Goal: Obtain resource: Download file/media

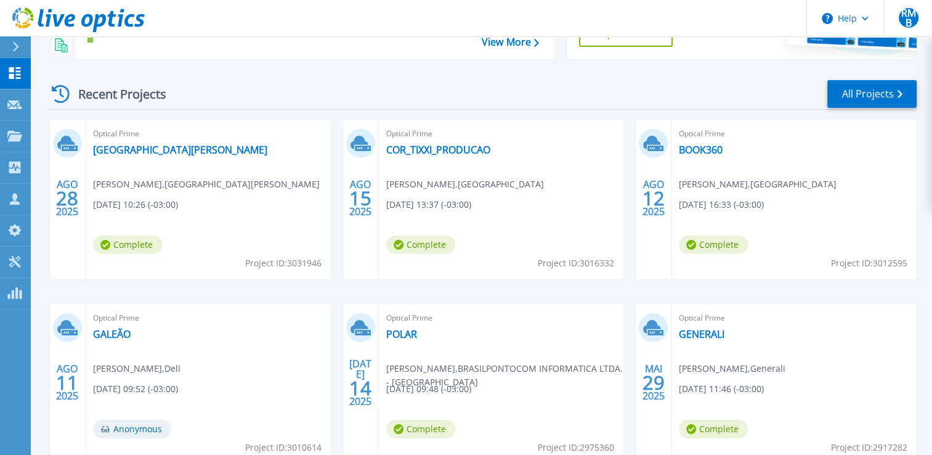
scroll to position [43, 0]
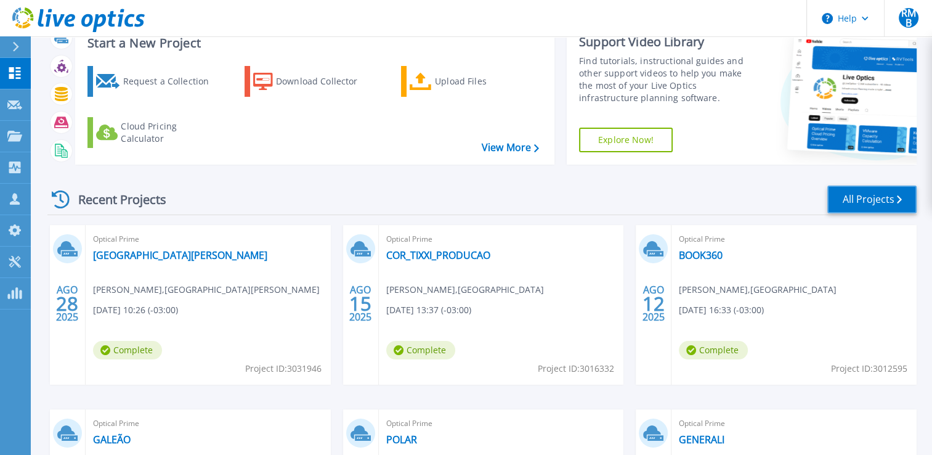
click at [868, 197] on link "All Projects" at bounding box center [872, 199] width 89 height 28
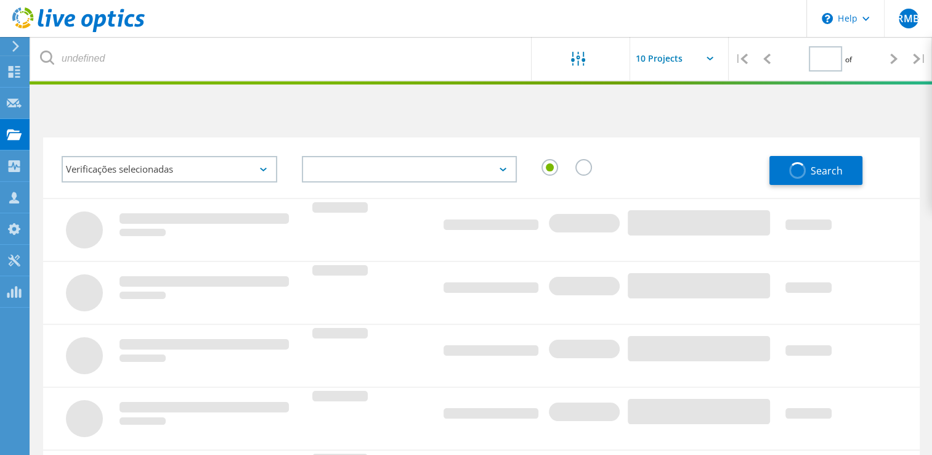
type input "1"
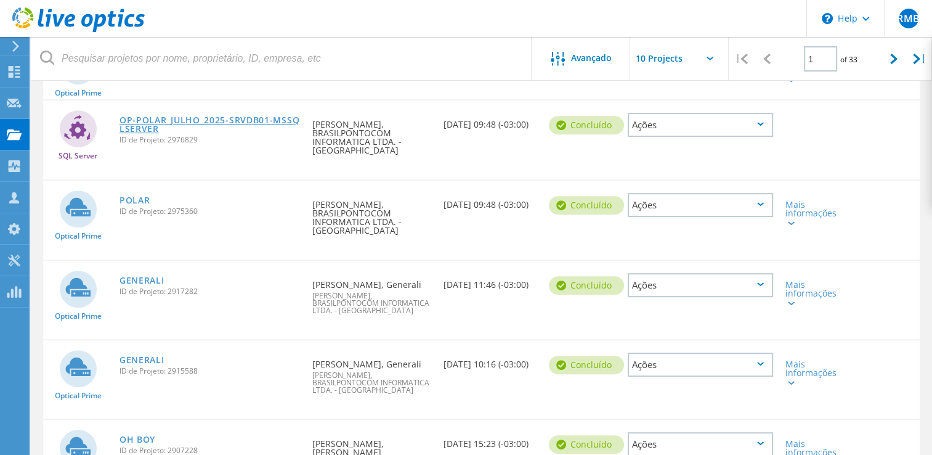
scroll to position [555, 0]
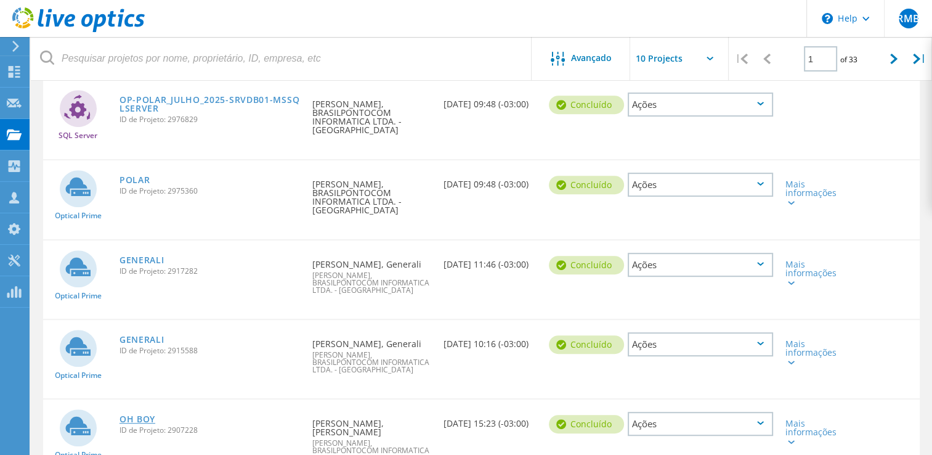
drag, startPoint x: 158, startPoint y: 376, endPoint x: 134, endPoint y: 376, distance: 24.6
click at [134, 415] on link "OH BOY" at bounding box center [138, 419] width 36 height 9
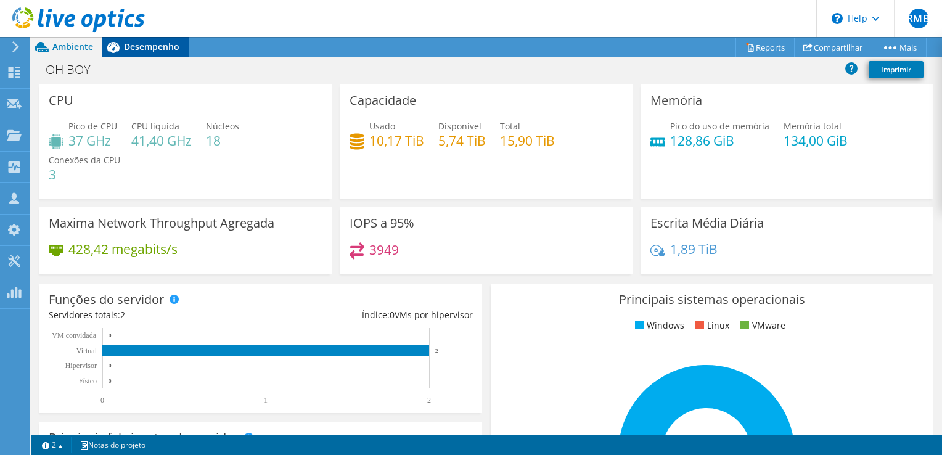
click at [142, 52] on div "Desempenho" at bounding box center [145, 47] width 86 height 20
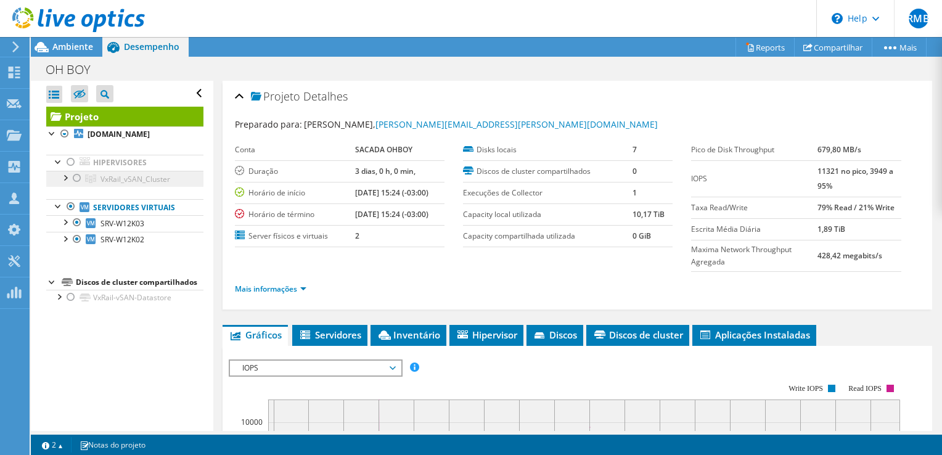
click at [110, 184] on span "VxRail_vSAN_Cluster" at bounding box center [135, 179] width 70 height 10
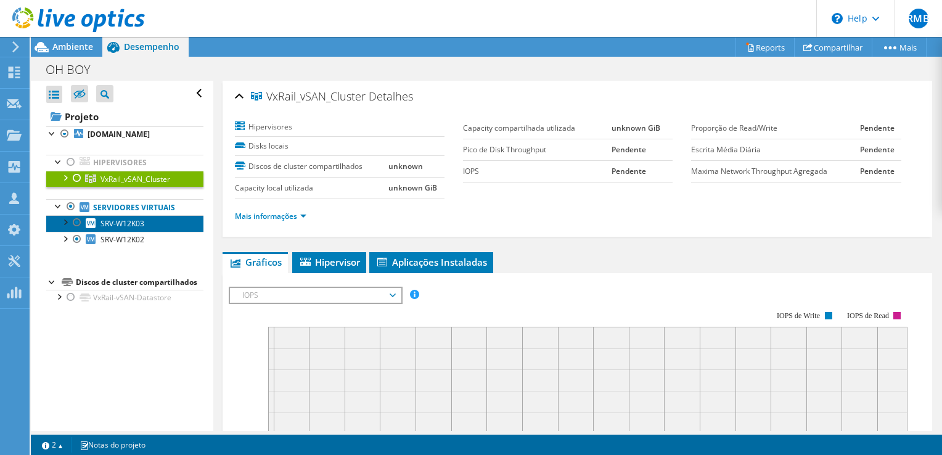
click at [130, 229] on span "SRV-W12K03" at bounding box center [122, 223] width 44 height 10
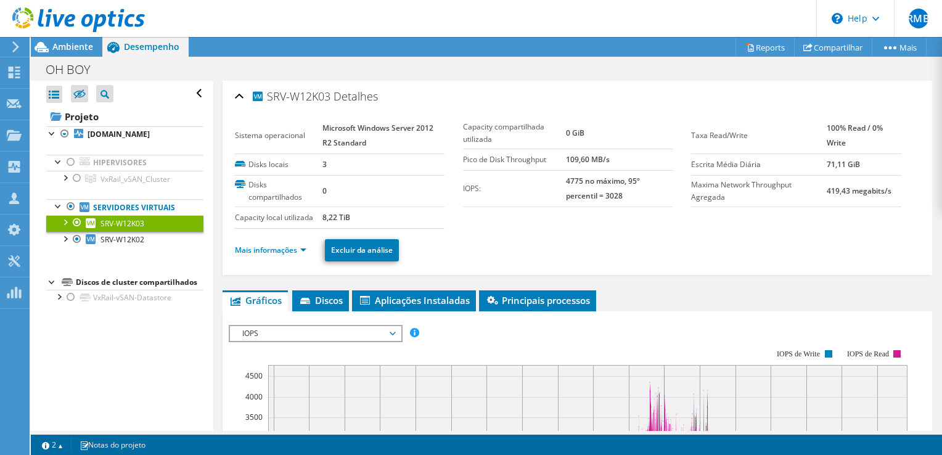
click at [150, 47] on span "Desempenho" at bounding box center [151, 47] width 55 height 12
click at [73, 49] on span "Ambiente" at bounding box center [72, 47] width 41 height 12
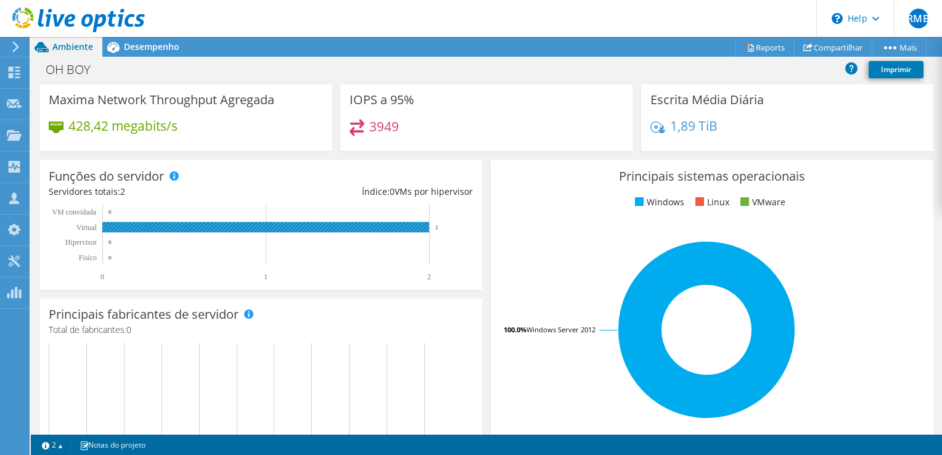
scroll to position [185, 0]
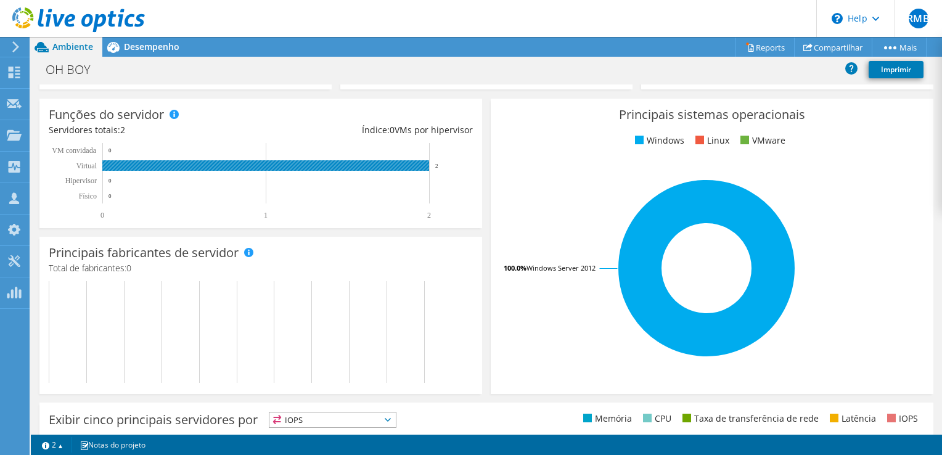
click at [286, 166] on rect at bounding box center [265, 165] width 327 height 10
click at [169, 144] on rect at bounding box center [255, 181] width 413 height 77
click at [147, 198] on rect at bounding box center [255, 181] width 413 height 77
click at [83, 179] on text "Hipervisor" at bounding box center [80, 180] width 31 height 9
click at [84, 200] on tspan "Físico" at bounding box center [88, 196] width 18 height 9
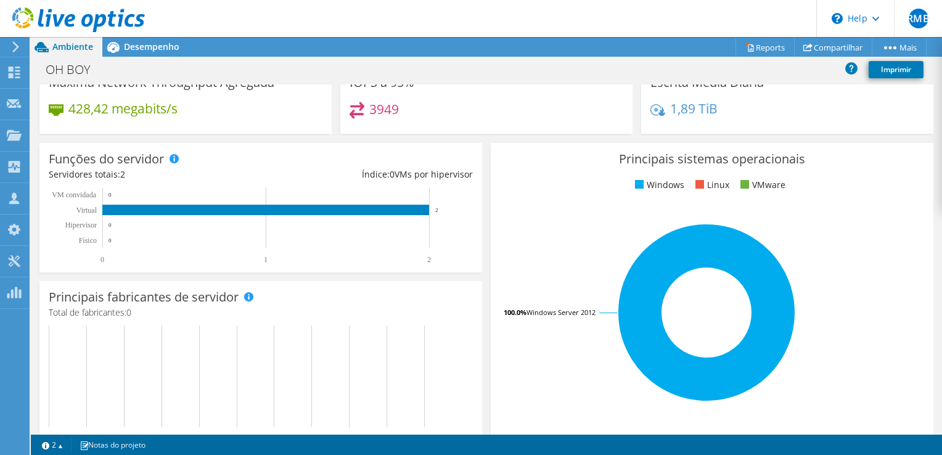
scroll to position [0, 0]
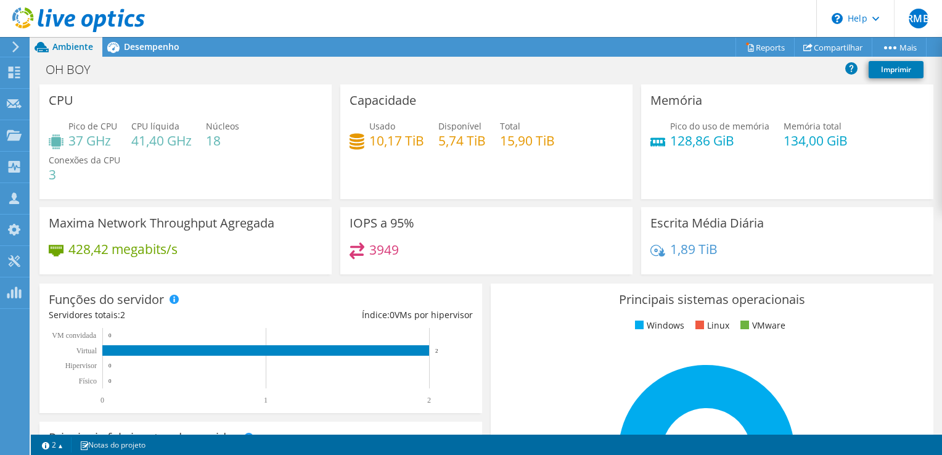
click at [148, 36] on header "RMB [GEOGRAPHIC_DATA] [GEOGRAPHIC_DATA][PERSON_NAME] [EMAIL_ADDRESS][DOMAIN_NAM…" at bounding box center [471, 18] width 942 height 37
click at [757, 51] on link "Reports" at bounding box center [764, 47] width 59 height 19
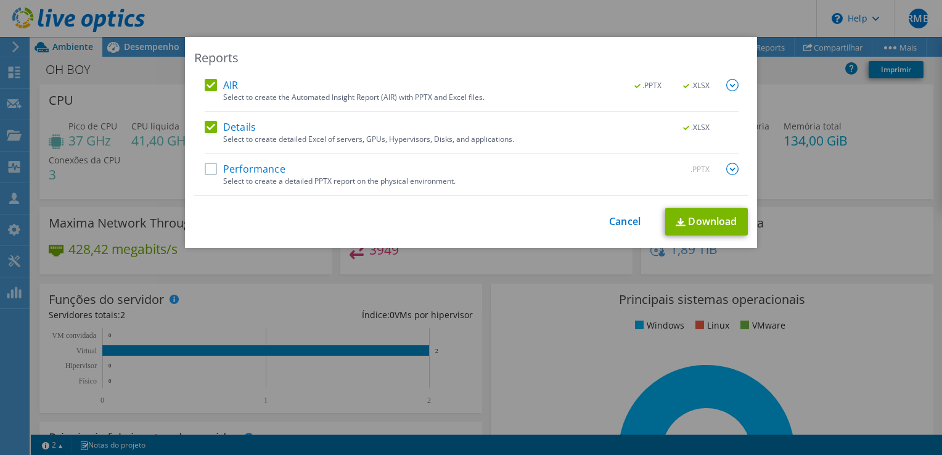
click at [205, 83] on label "AIR" at bounding box center [221, 85] width 33 height 12
click at [0, 0] on input "AIR" at bounding box center [0, 0] width 0 height 0
click at [701, 221] on link "Download" at bounding box center [706, 222] width 83 height 28
click at [109, 192] on div "Reports AIR .PPTX .XLSX Select to create the Automated Insight Report (AIR) wit…" at bounding box center [471, 227] width 942 height 381
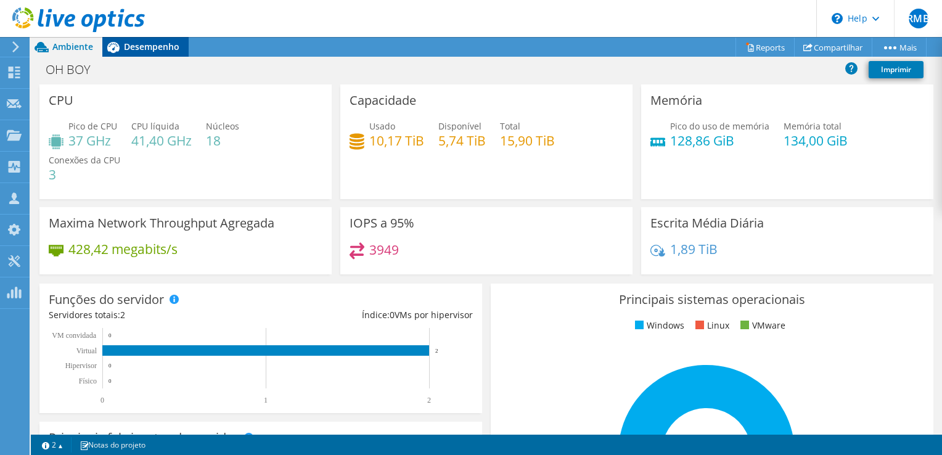
click at [150, 41] on span "Desempenho" at bounding box center [151, 47] width 55 height 12
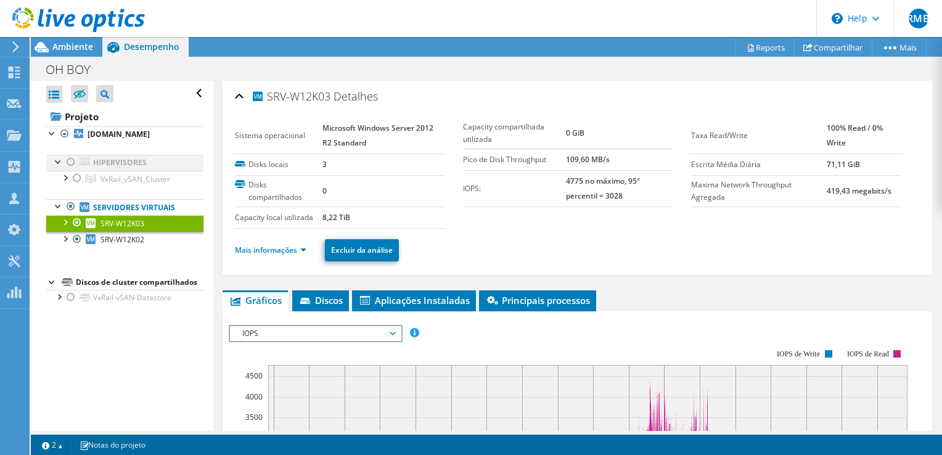
click at [67, 168] on div at bounding box center [71, 162] width 12 height 15
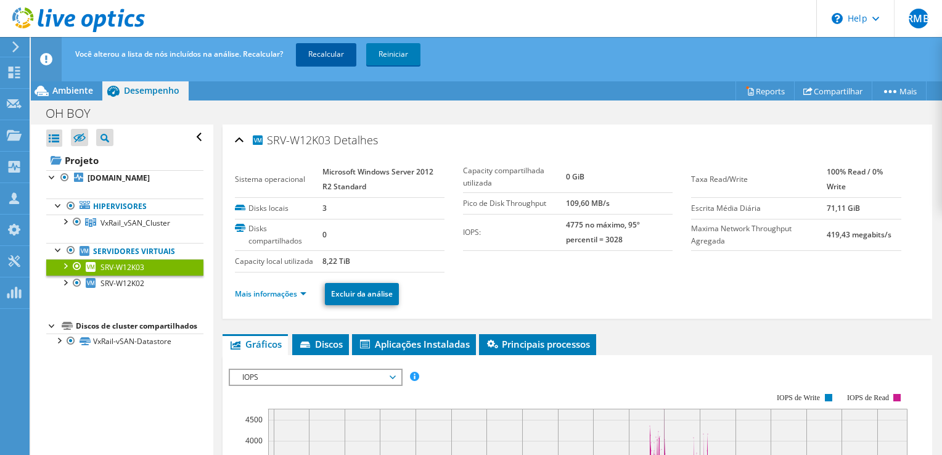
click at [320, 52] on link "Recalcular" at bounding box center [326, 54] width 60 height 22
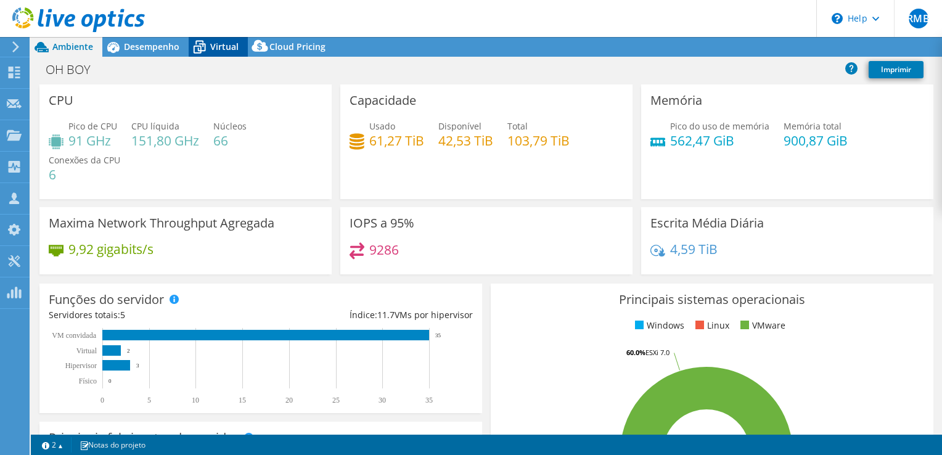
click at [221, 49] on span "Virtual" at bounding box center [224, 47] width 28 height 12
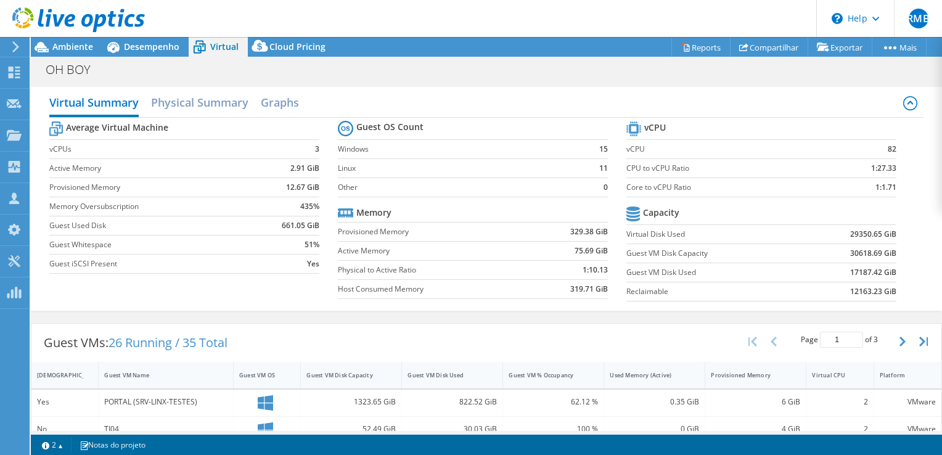
click at [599, 149] on b "15" at bounding box center [603, 149] width 9 height 12
drag, startPoint x: 595, startPoint y: 149, endPoint x: 595, endPoint y: 168, distance: 19.7
click at [599, 168] on b "11" at bounding box center [603, 168] width 9 height 12
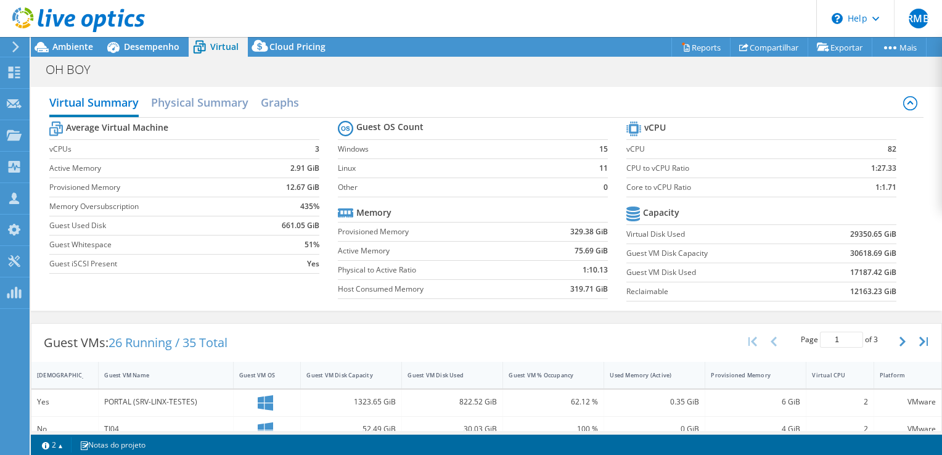
drag, startPoint x: 595, startPoint y: 168, endPoint x: 558, endPoint y: 168, distance: 37.0
click at [558, 168] on label "Linux" at bounding box center [460, 168] width 245 height 12
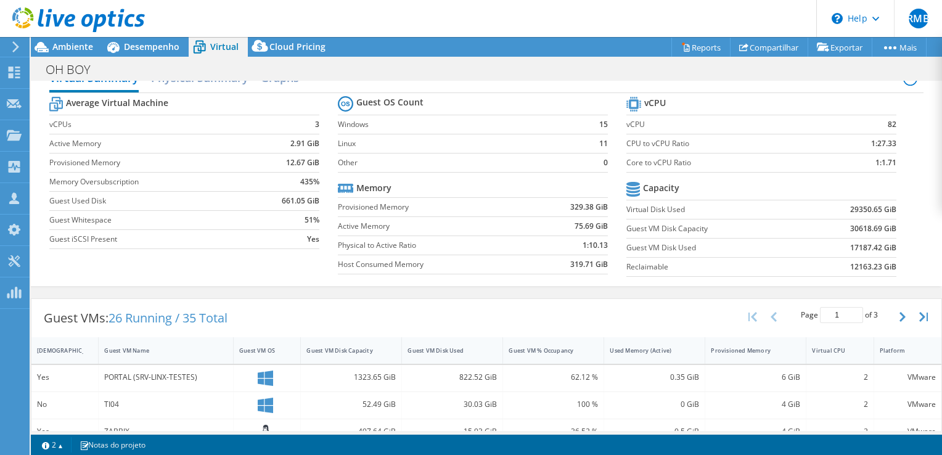
scroll to position [6, 0]
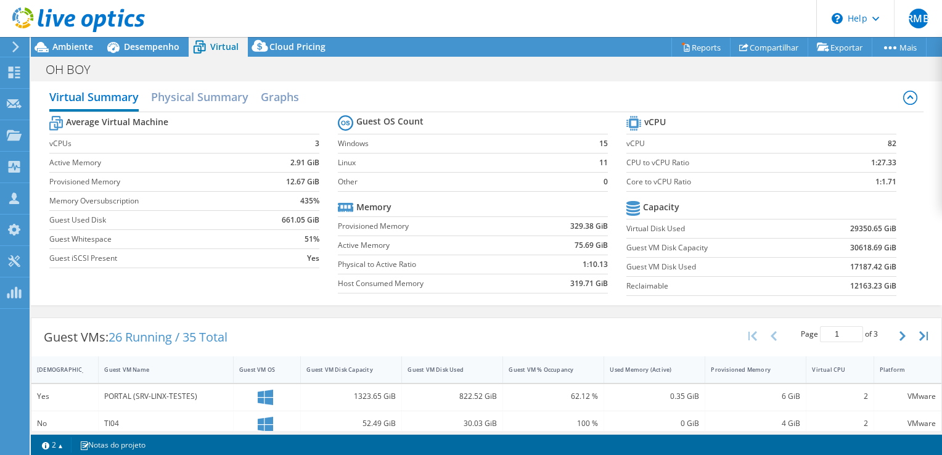
click at [184, 335] on span "26 Running / 35 Total" at bounding box center [167, 336] width 119 height 17
click at [145, 330] on span "26 Running / 35 Total" at bounding box center [167, 336] width 119 height 17
click at [319, 318] on div "Guest VMs: 26 Running / 35 Total Page 1 of 3 5 rows 10 rows 20 rows 25 rows 50 …" at bounding box center [486, 337] width 910 height 38
click at [227, 337] on span "26 Running / 35 Total" at bounding box center [167, 336] width 119 height 17
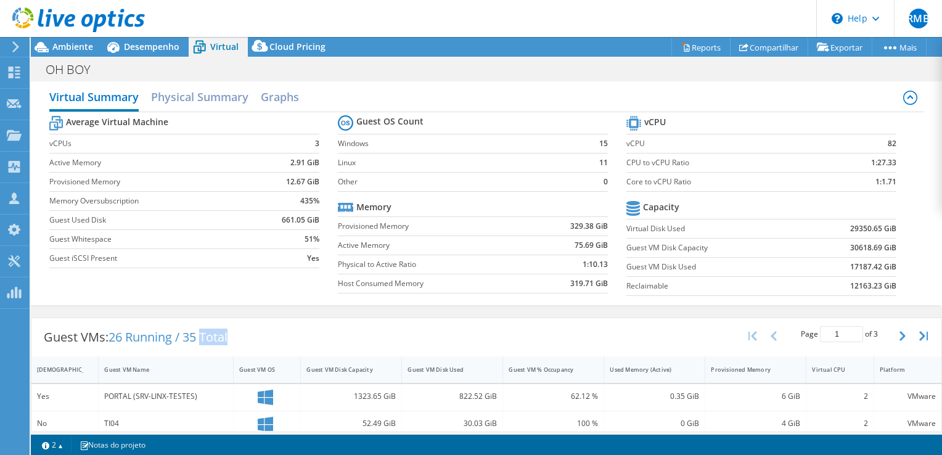
click at [227, 337] on span "26 Running / 35 Total" at bounding box center [167, 336] width 119 height 17
drag, startPoint x: 230, startPoint y: 337, endPoint x: 202, endPoint y: 333, distance: 28.6
click at [202, 333] on span "26 Running / 35 Total" at bounding box center [167, 336] width 119 height 17
